Goal: Task Accomplishment & Management: Complete application form

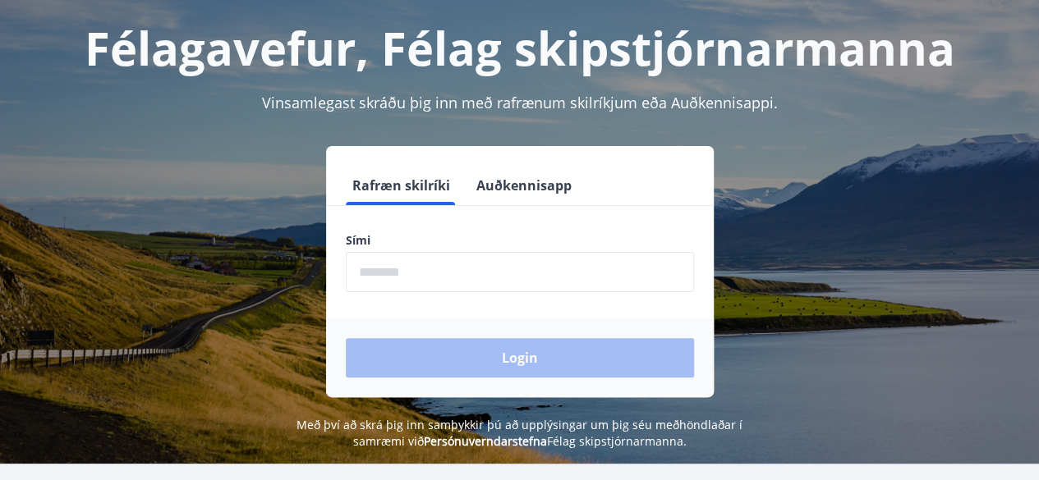
scroll to position [164, 0]
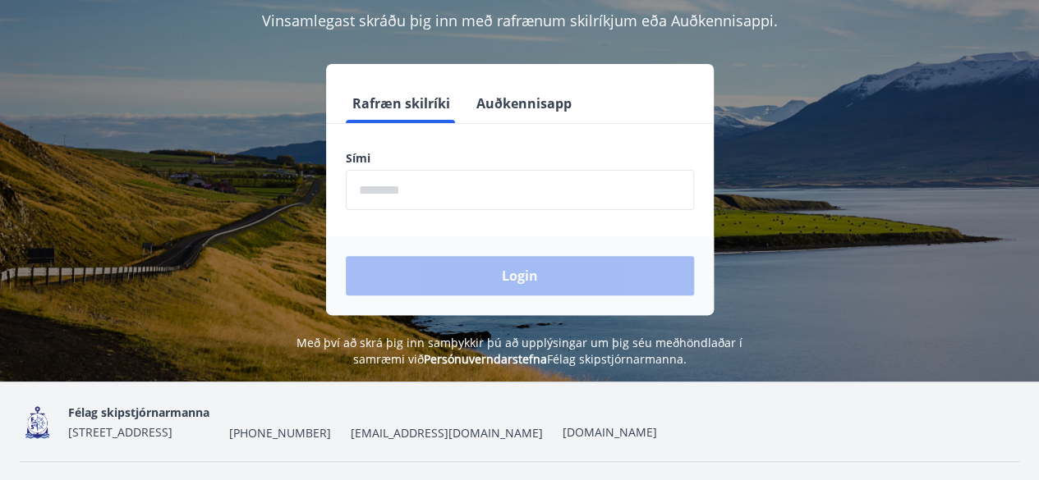
click at [405, 183] on input "phone" at bounding box center [520, 190] width 348 height 40
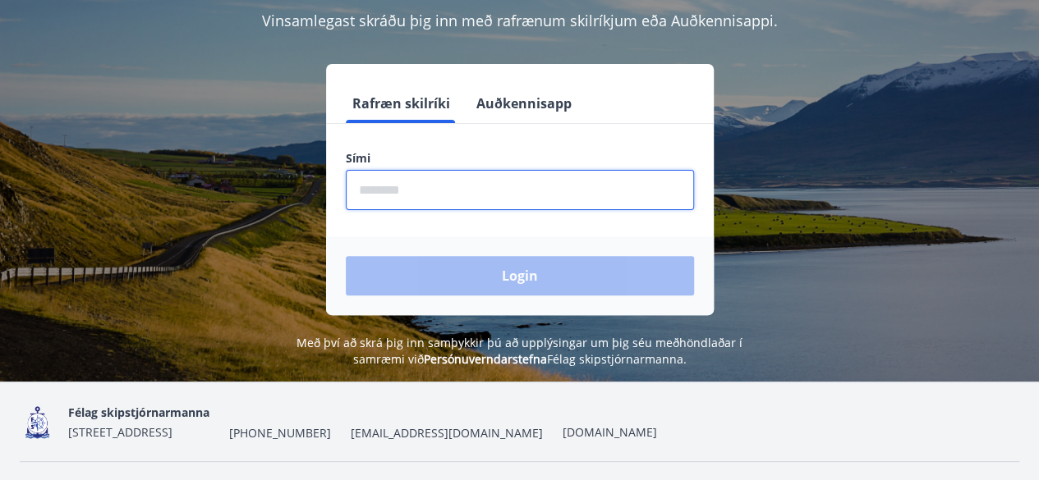
type input "********"
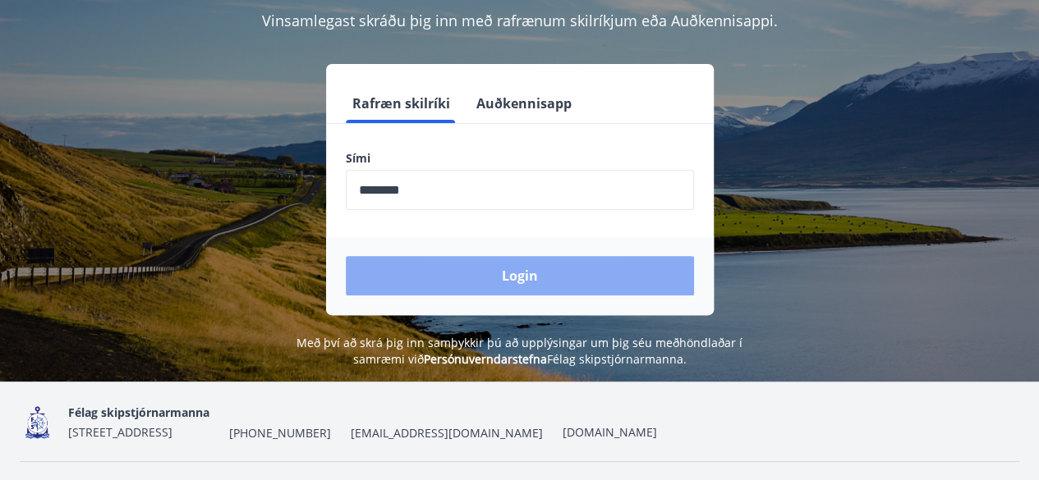
click at [494, 274] on button "Login" at bounding box center [520, 275] width 348 height 39
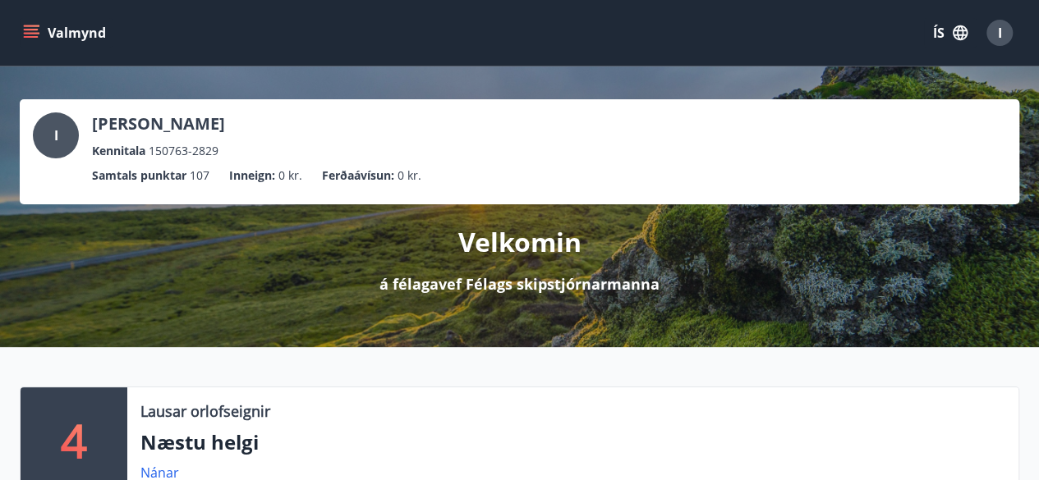
click at [68, 34] on button "Valmynd" at bounding box center [66, 33] width 93 height 30
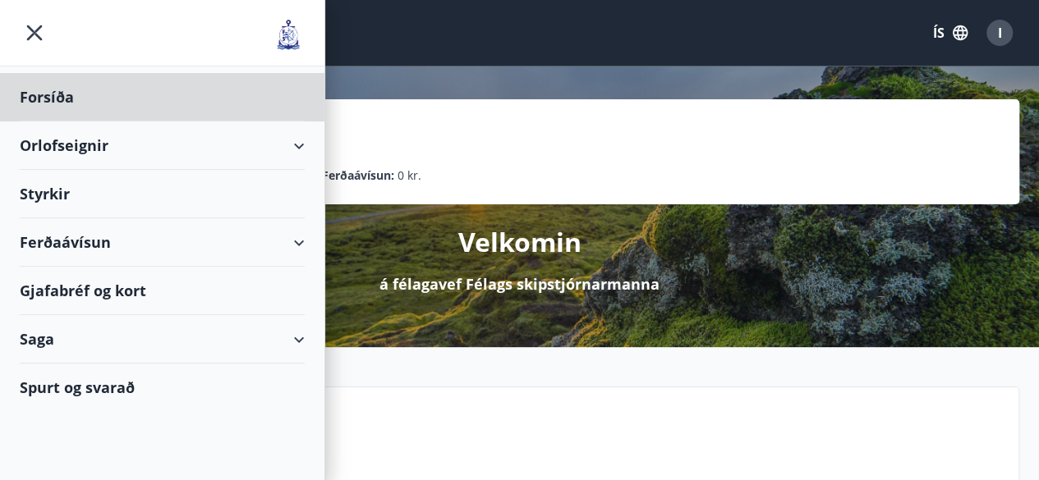
click at [46, 198] on div "Styrkir" at bounding box center [162, 194] width 285 height 48
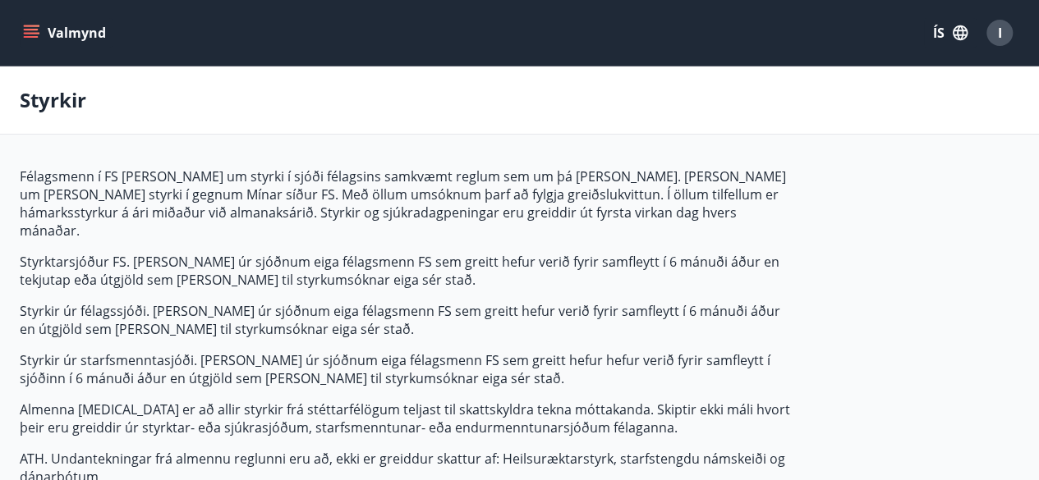
type input "***"
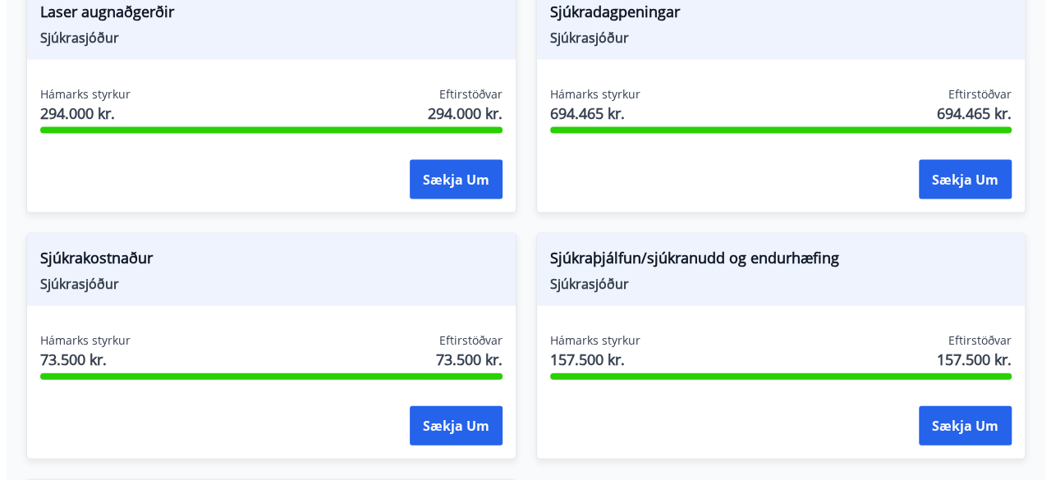
scroll to position [1724, 0]
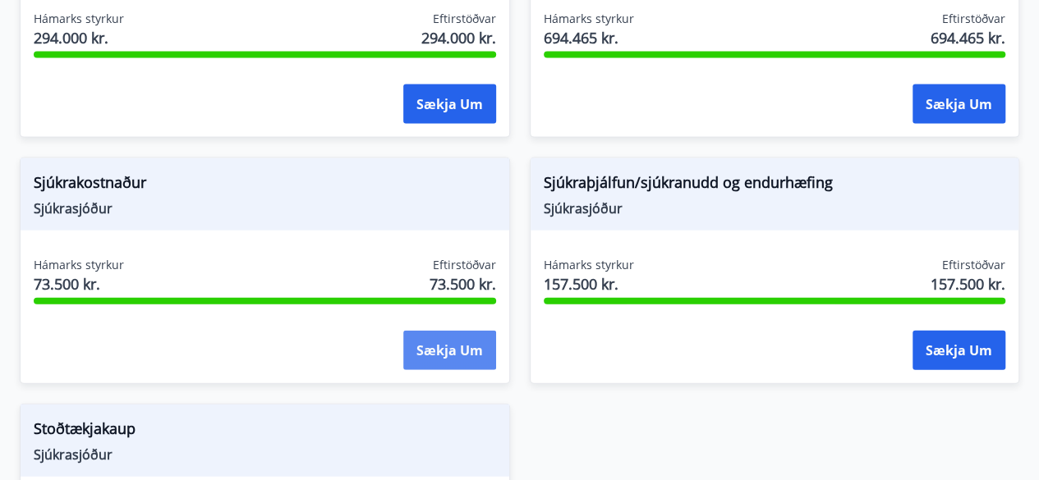
click at [437, 331] on button "Sækja um" at bounding box center [449, 350] width 93 height 39
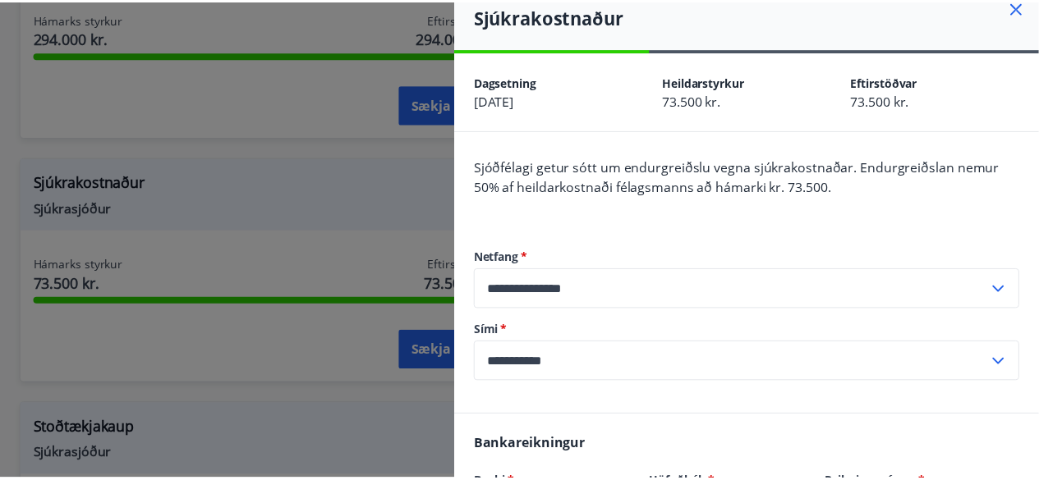
scroll to position [0, 0]
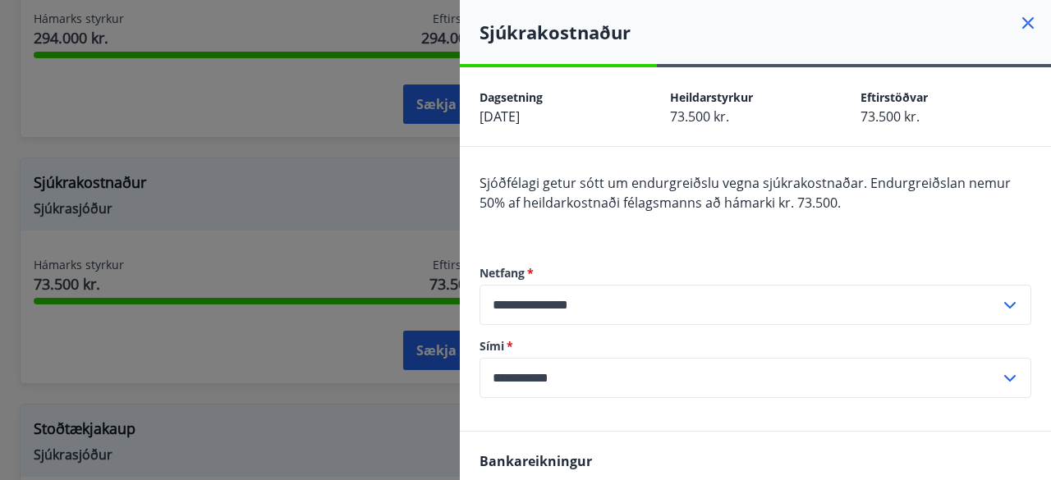
click at [1018, 20] on icon at bounding box center [1028, 23] width 20 height 20
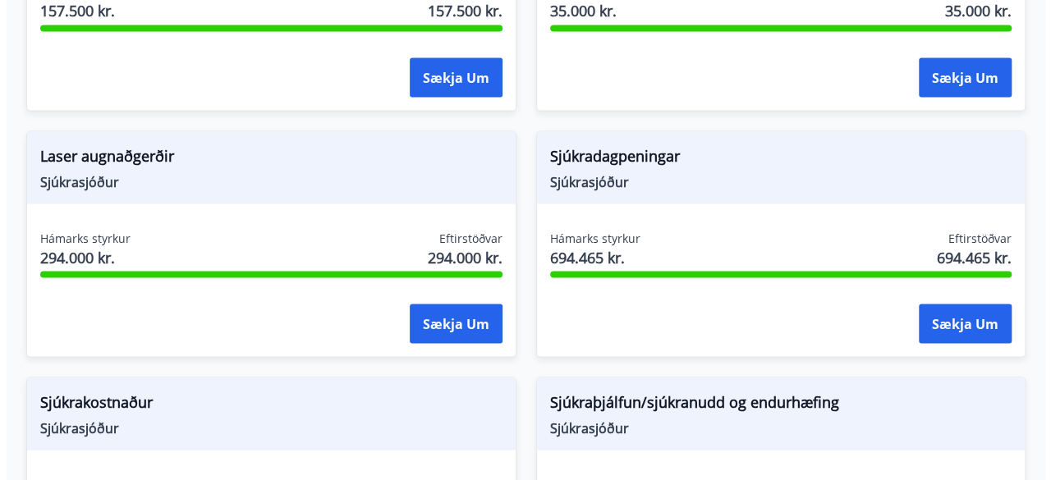
scroll to position [1516, 0]
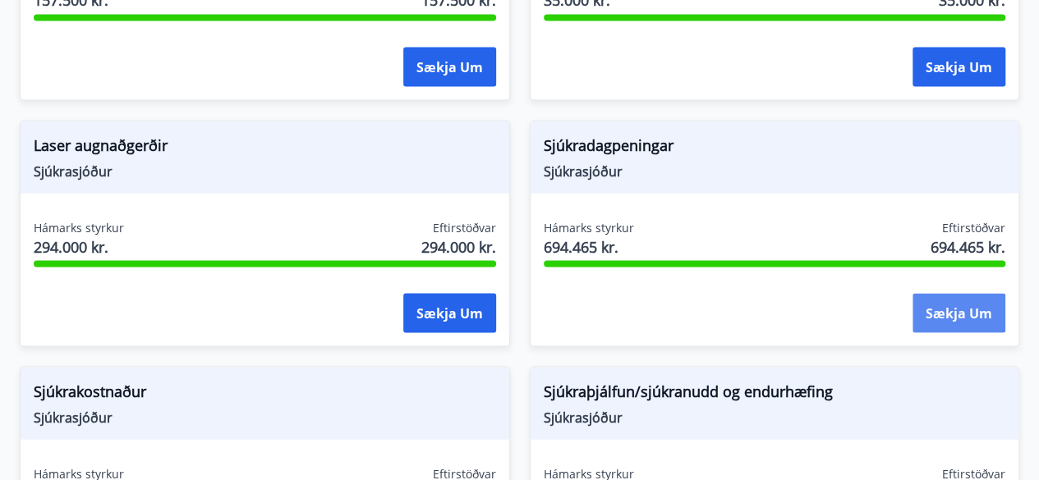
click at [953, 293] on button "Sækja um" at bounding box center [958, 312] width 93 height 39
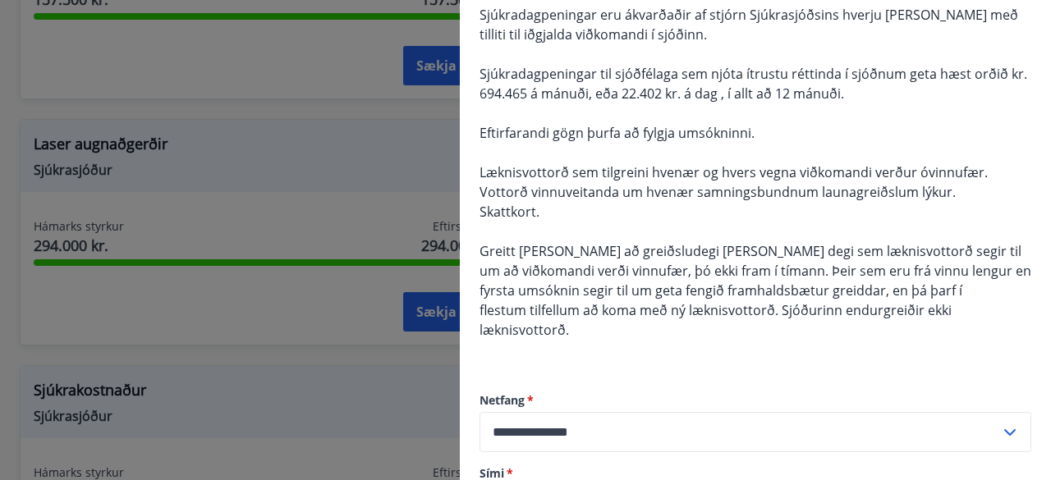
scroll to position [0, 0]
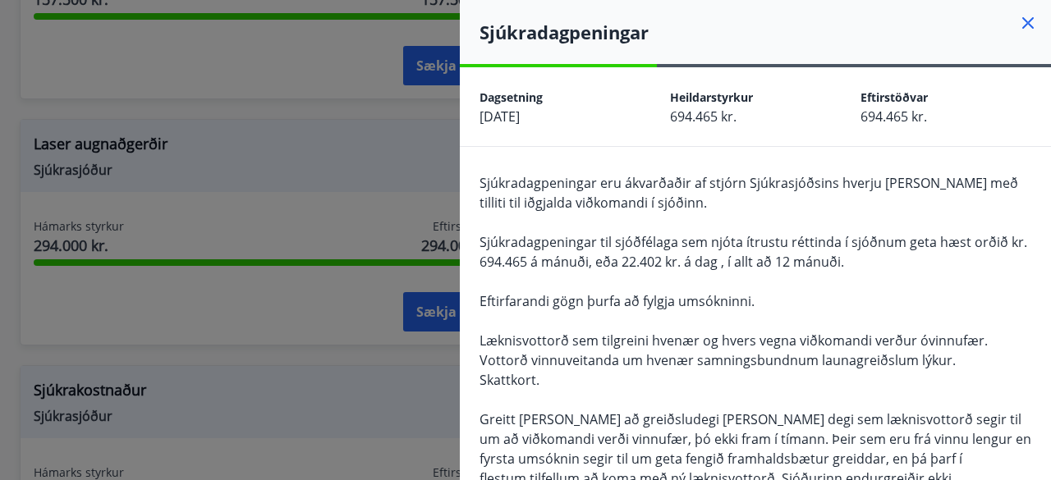
click at [1018, 17] on icon at bounding box center [1028, 23] width 20 height 20
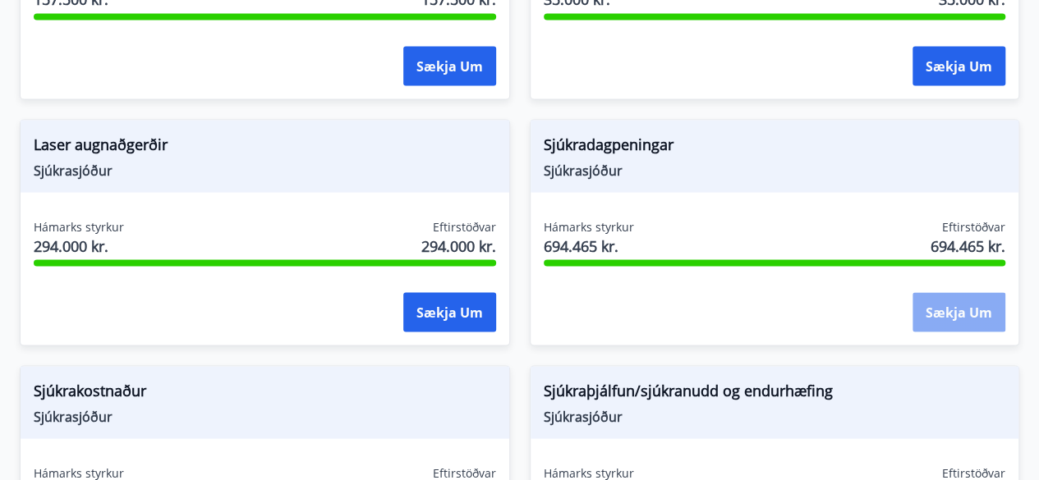
click at [947, 292] on button "Sækja um" at bounding box center [958, 311] width 93 height 39
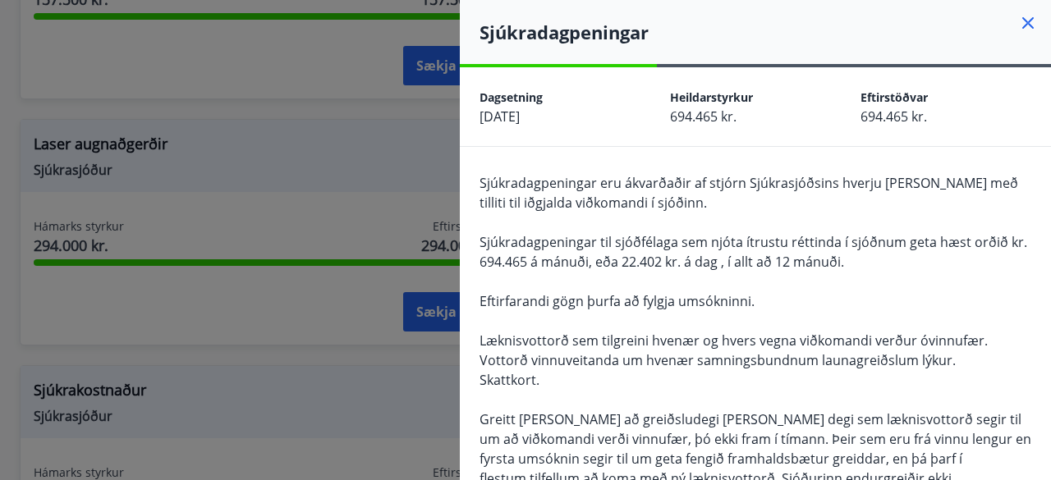
click at [1018, 19] on icon at bounding box center [1028, 23] width 20 height 20
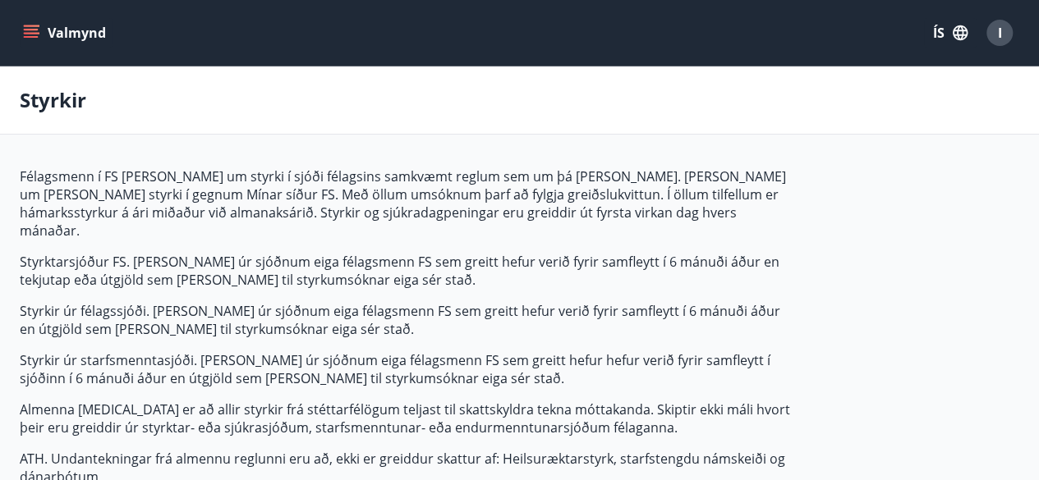
click at [999, 39] on span "I" at bounding box center [1000, 33] width 4 height 18
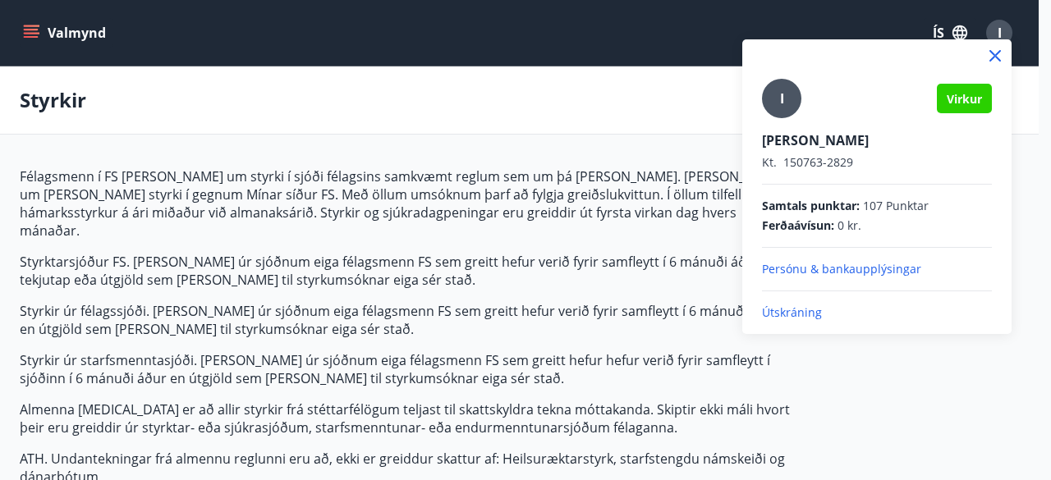
click at [796, 308] on p "Útskráning" at bounding box center [877, 313] width 230 height 16
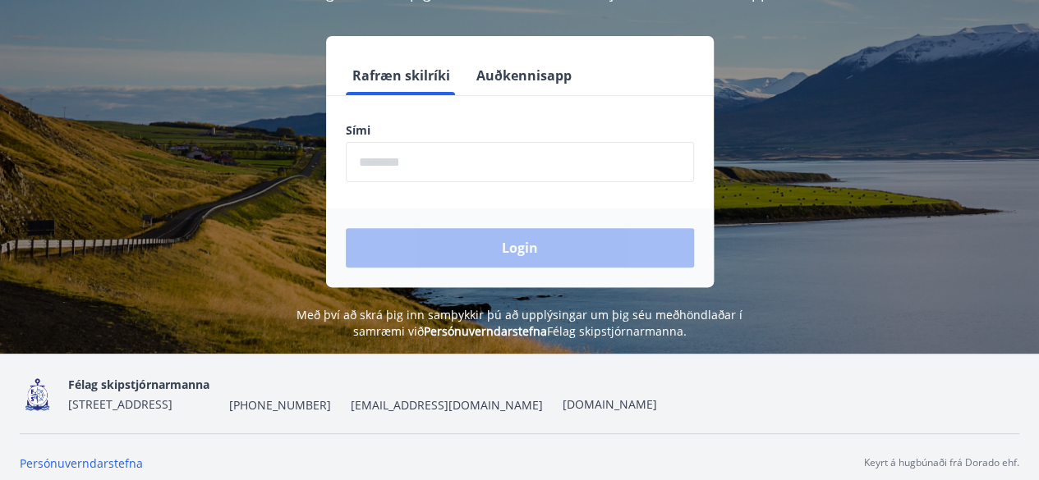
scroll to position [203, 0]
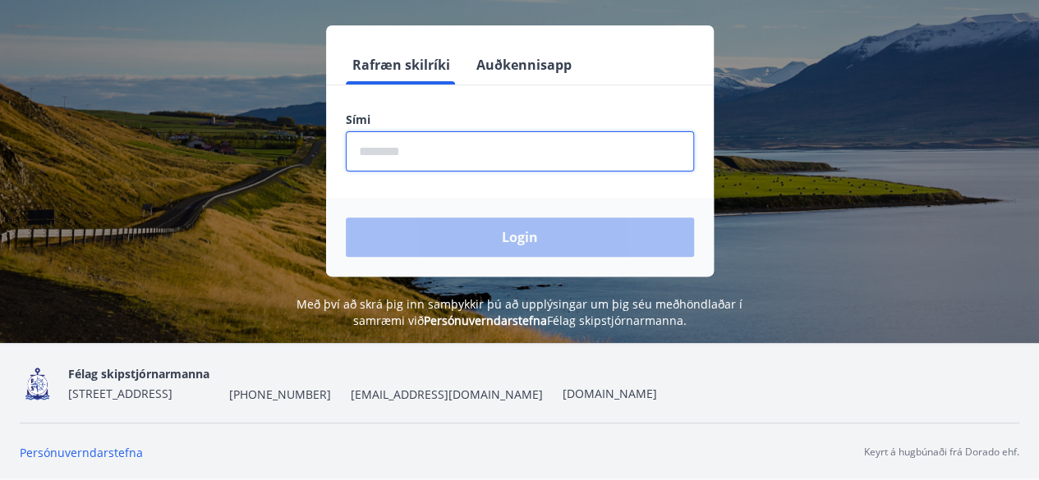
click at [391, 146] on input "phone" at bounding box center [520, 151] width 348 height 40
type input "********"
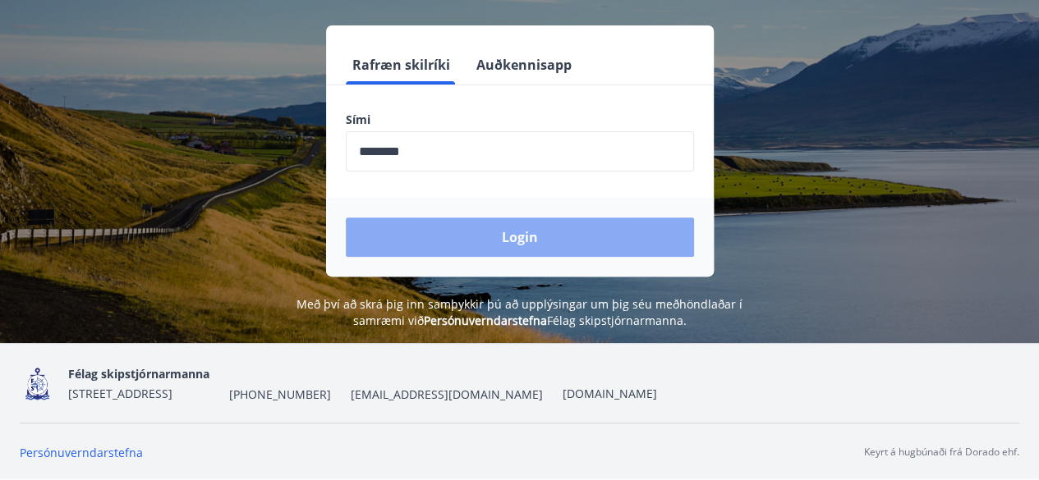
click at [516, 236] on button "Login" at bounding box center [520, 237] width 348 height 39
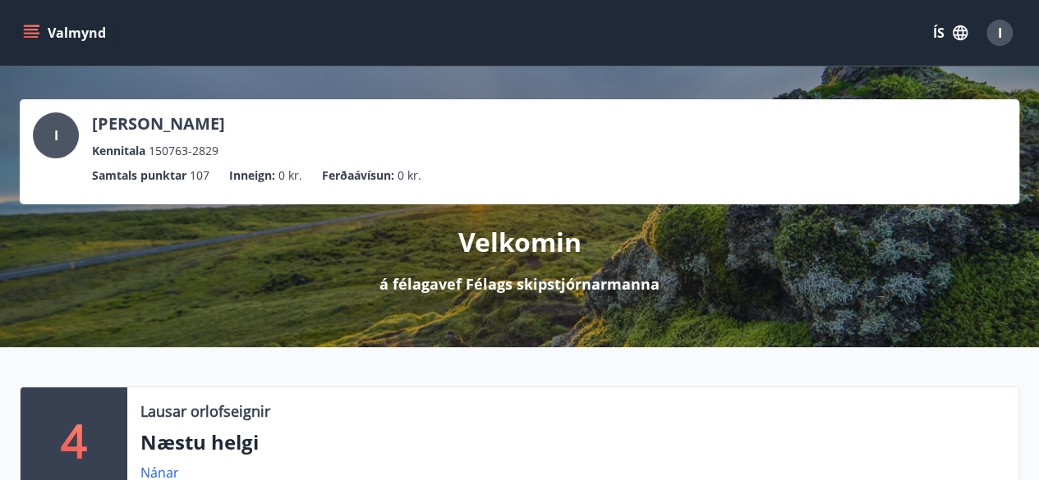
click at [69, 34] on button "Valmynd" at bounding box center [66, 33] width 93 height 30
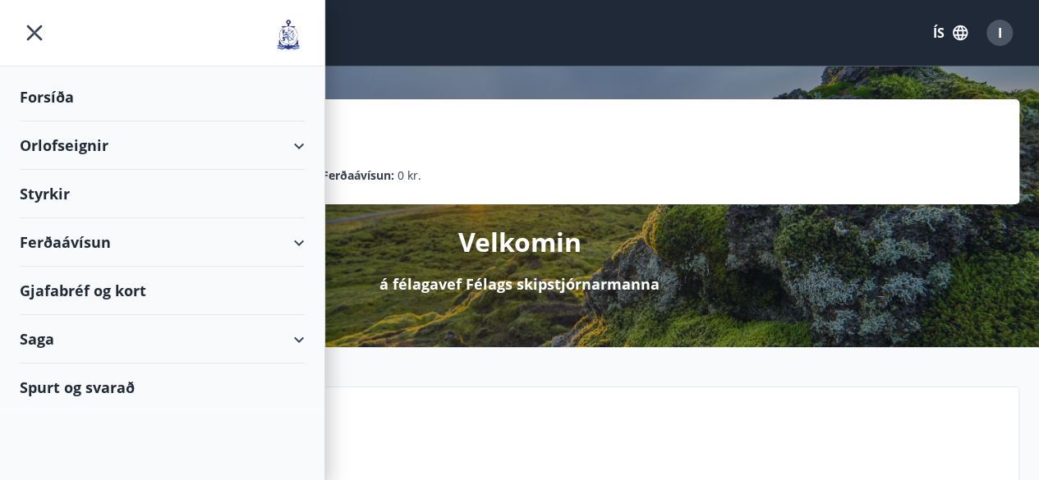
click at [42, 190] on div "Styrkir" at bounding box center [162, 194] width 285 height 48
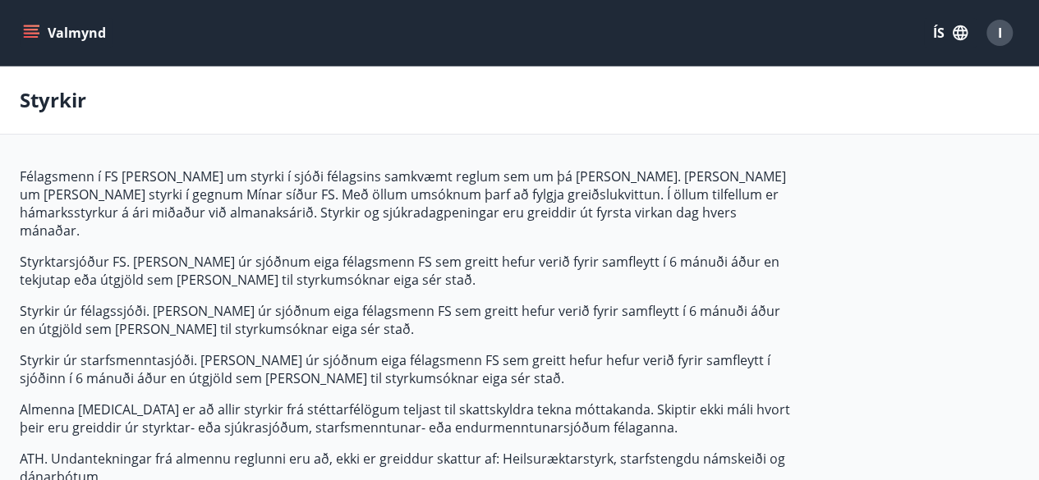
type input "***"
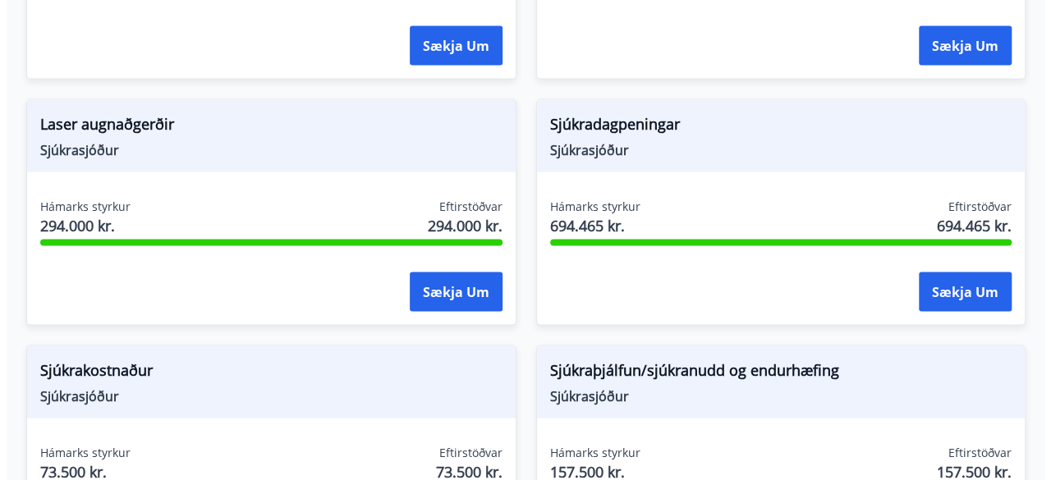
scroll to position [1560, 0]
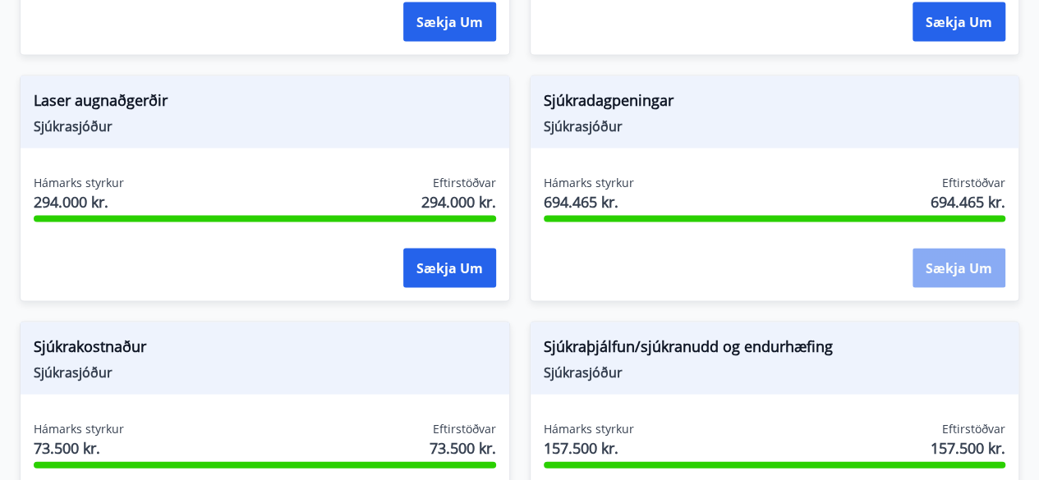
click at [970, 249] on button "Sækja um" at bounding box center [958, 268] width 93 height 39
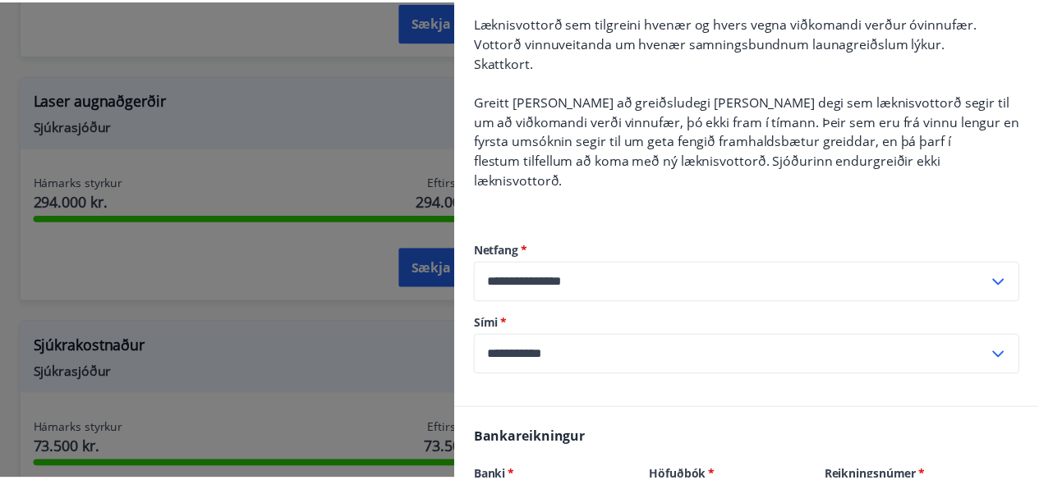
scroll to position [0, 0]
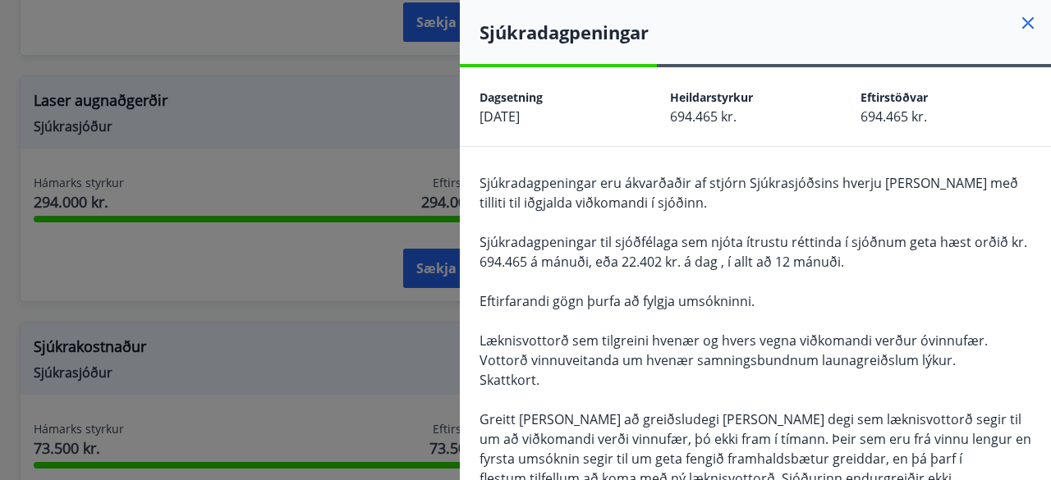
click at [1018, 19] on icon at bounding box center [1028, 23] width 20 height 20
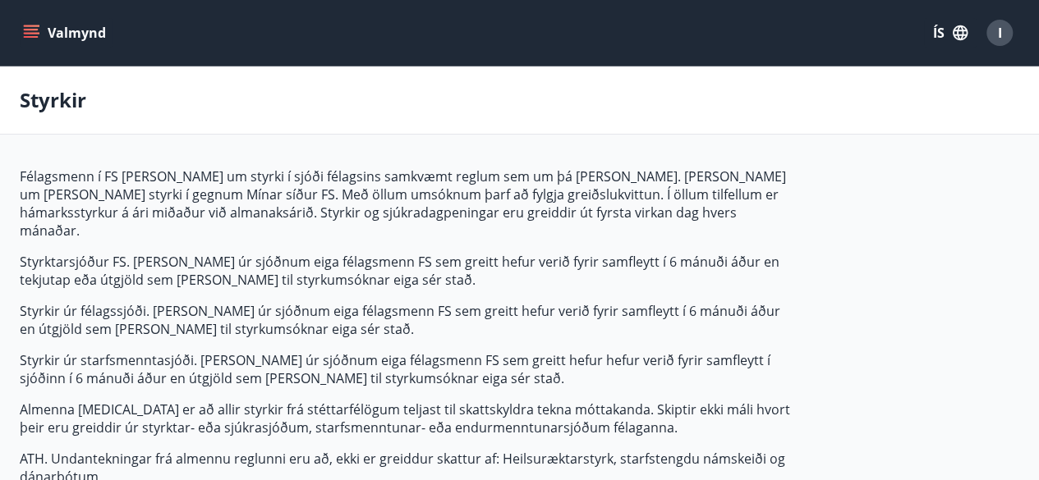
click at [1008, 31] on div "I" at bounding box center [999, 33] width 26 height 26
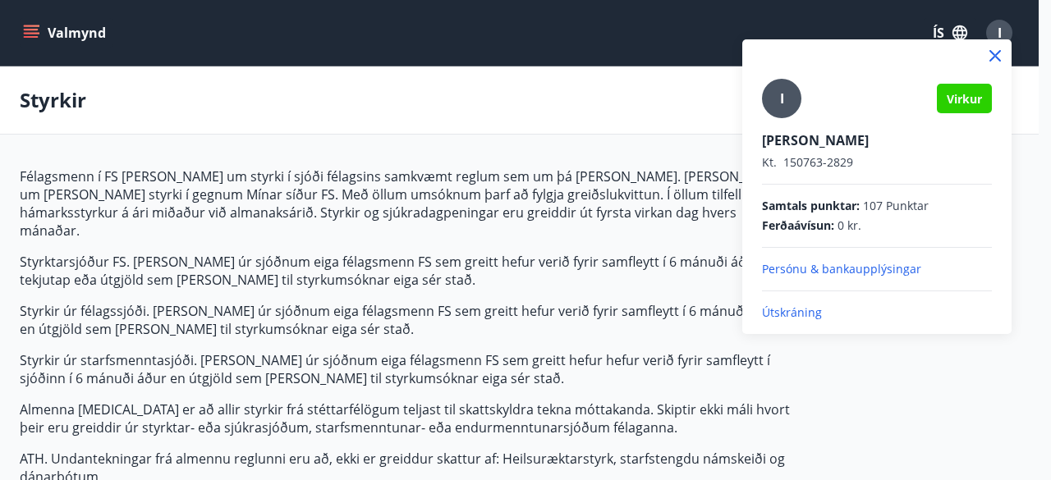
click at [783, 313] on p "Útskráning" at bounding box center [877, 313] width 230 height 16
